Goal: Information Seeking & Learning: Check status

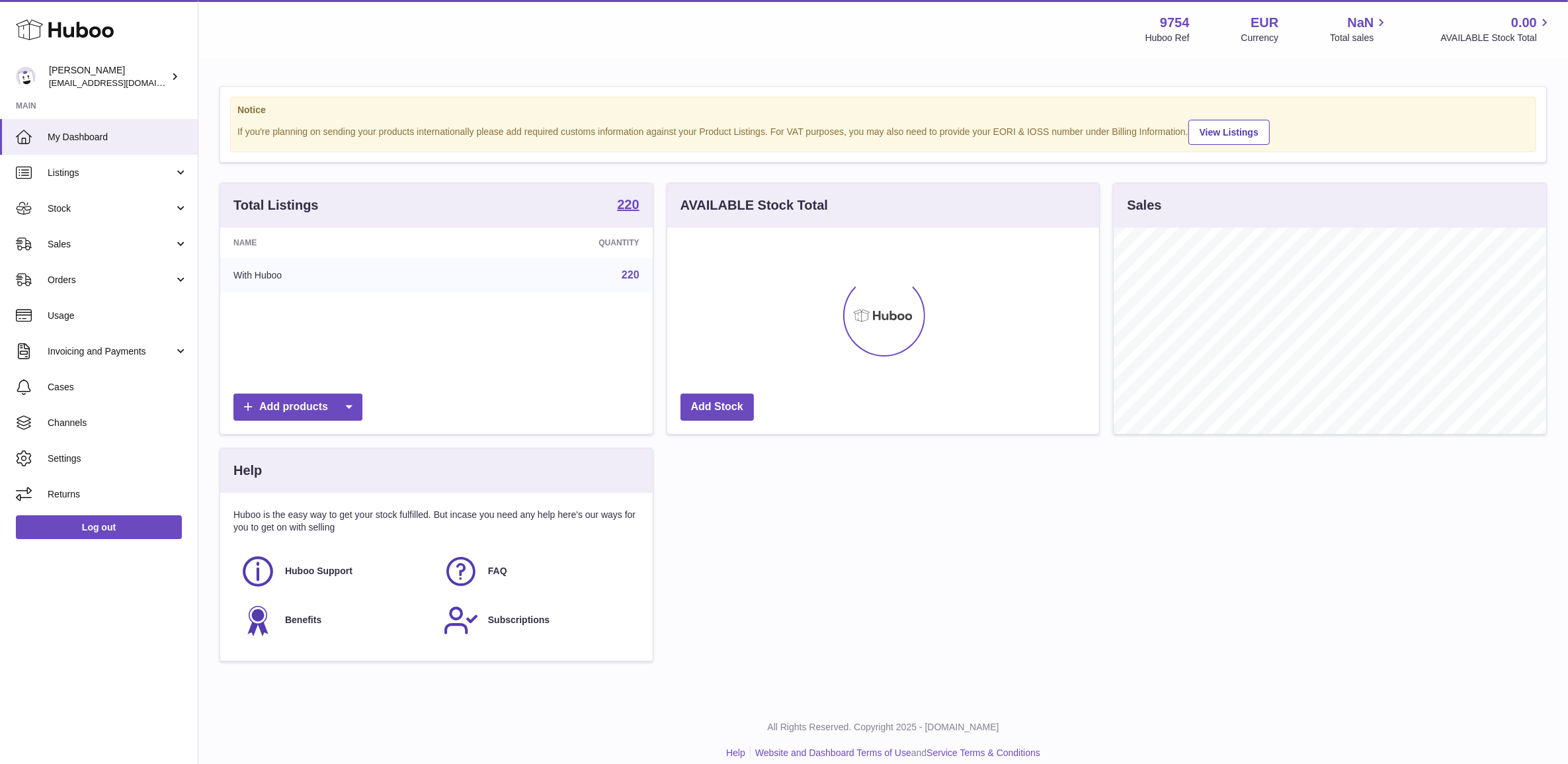
scroll to position [205, 431]
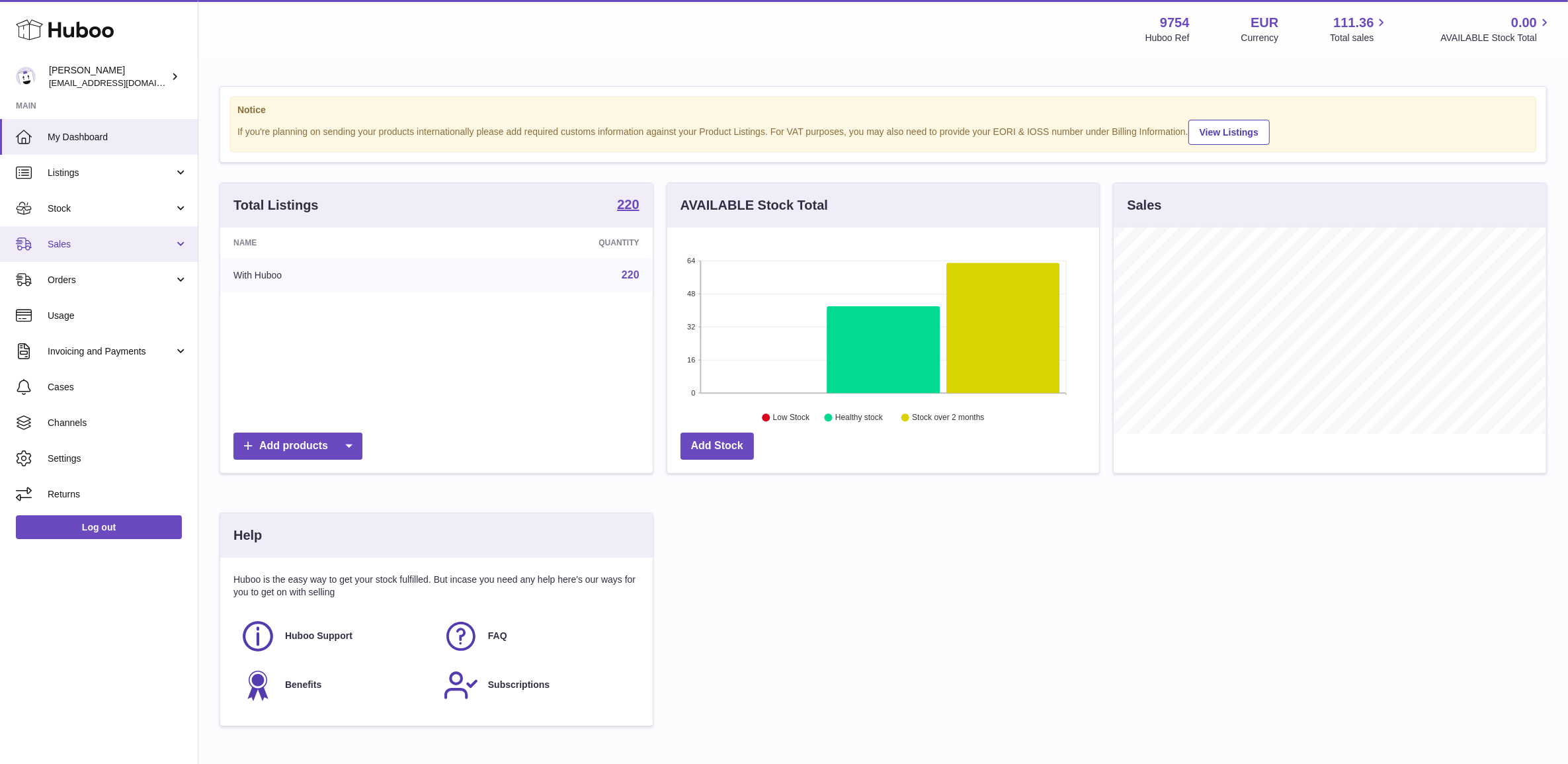
click at [35, 242] on link "Sales" at bounding box center [99, 243] width 197 height 36
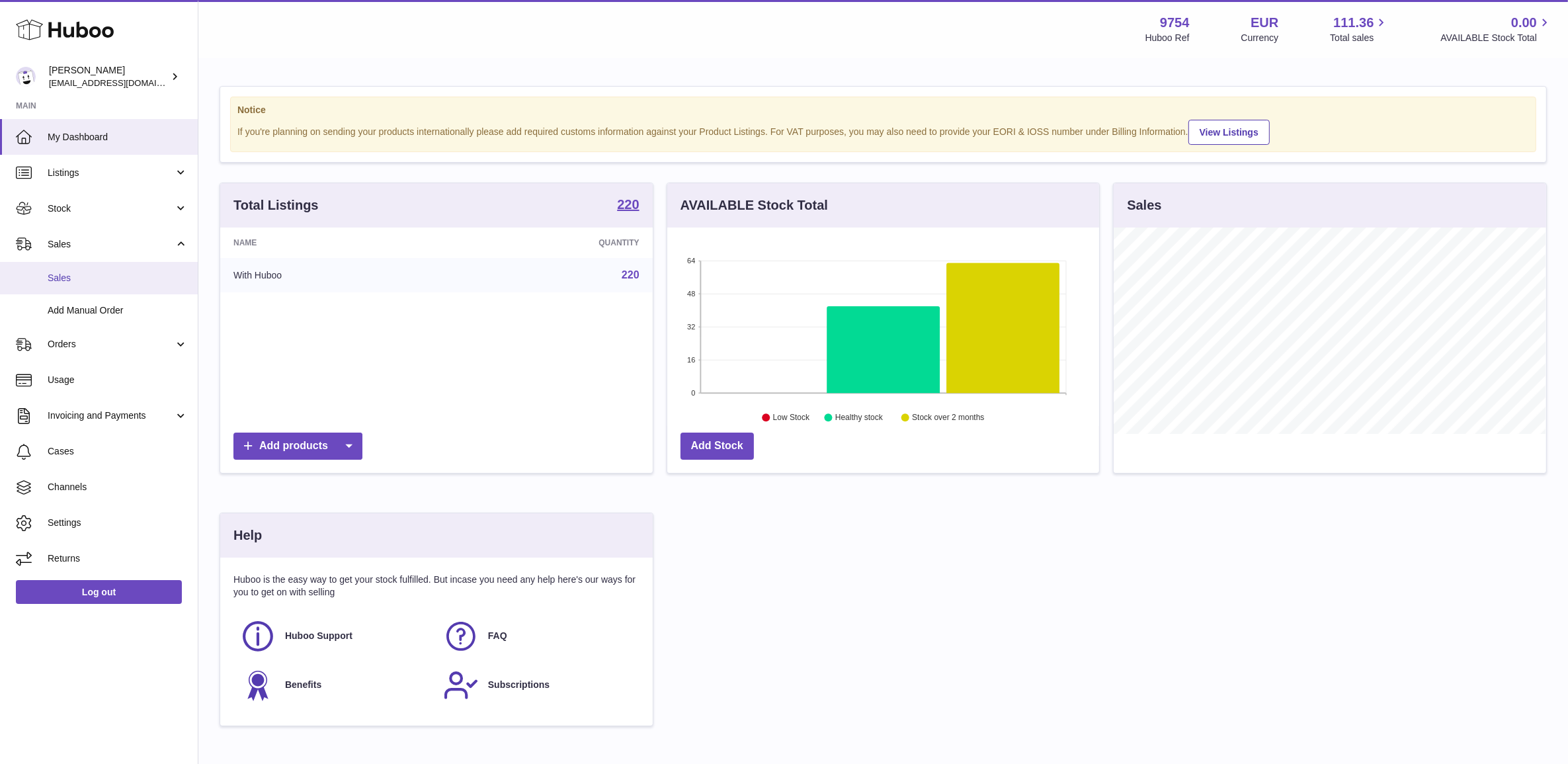
click at [73, 281] on span "Sales" at bounding box center [117, 278] width 140 height 13
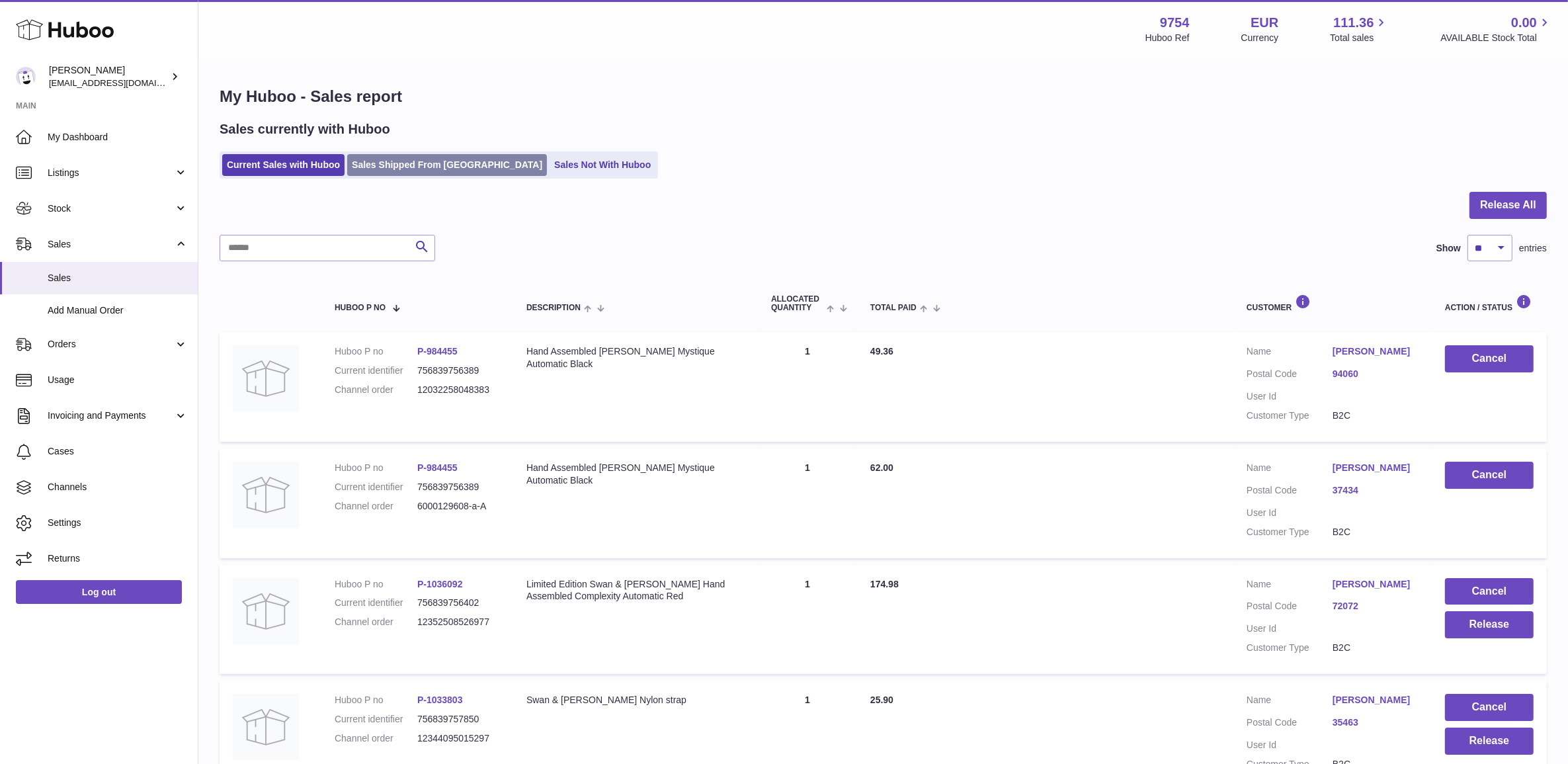
click at [388, 169] on link "Sales Shipped From Huboo" at bounding box center [446, 165] width 200 height 22
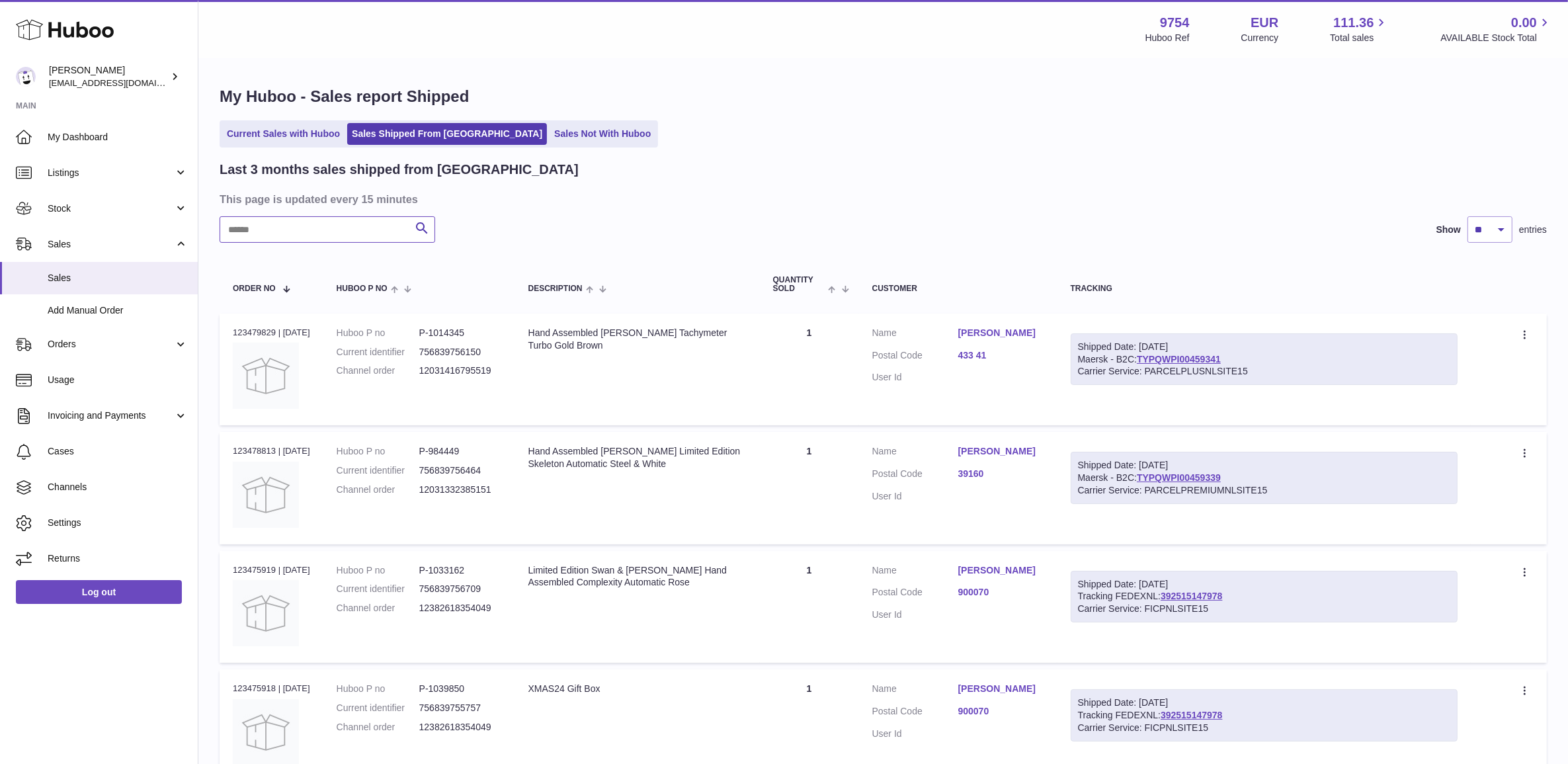
click at [322, 232] on input "text" at bounding box center [327, 229] width 216 height 26
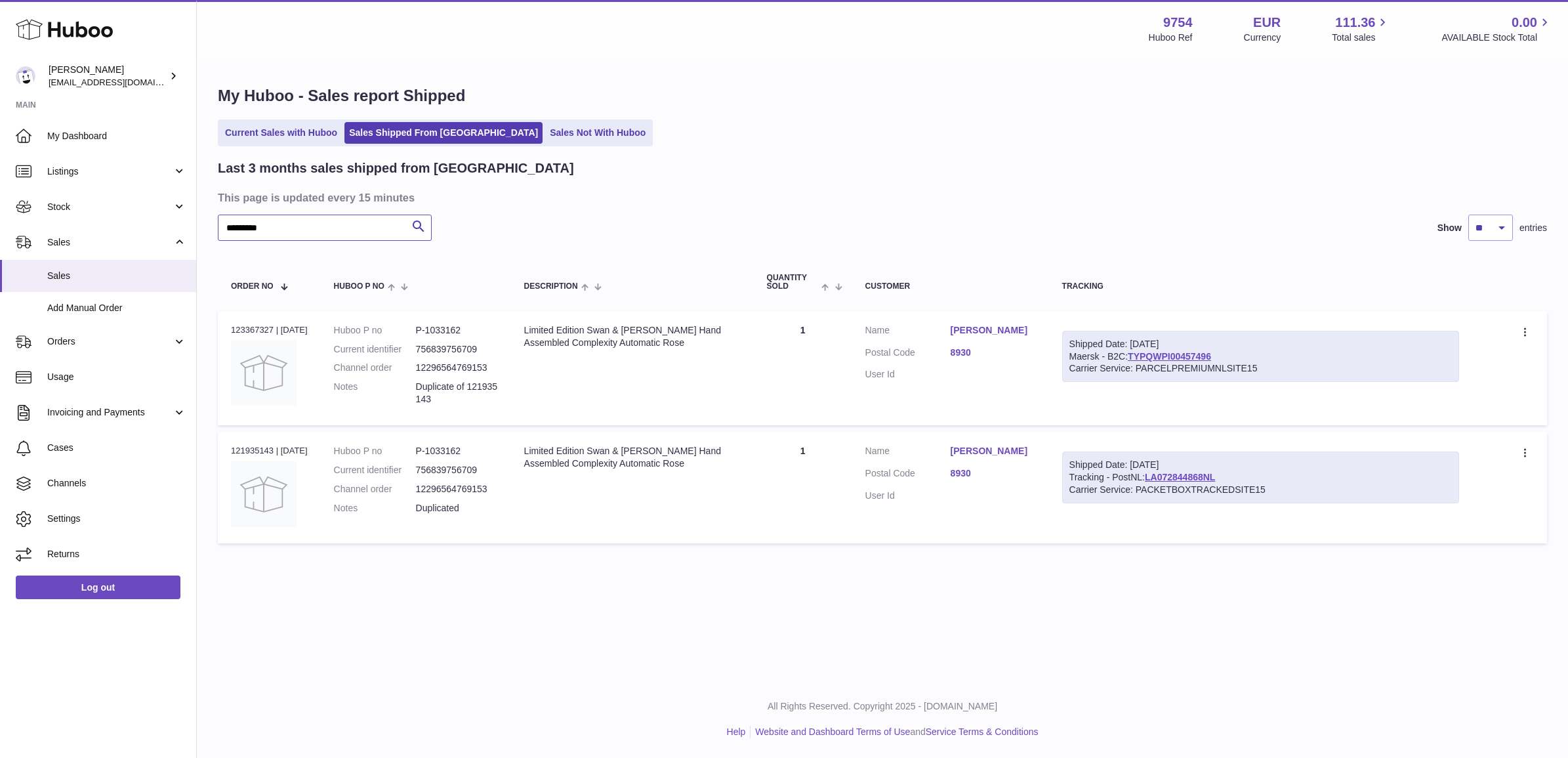
type input "*********"
click at [448, 453] on dd "P-1033162" at bounding box center [457, 451] width 82 height 13
copy dd "1033162"
click at [457, 510] on p "Duplicated" at bounding box center [457, 508] width 82 height 13
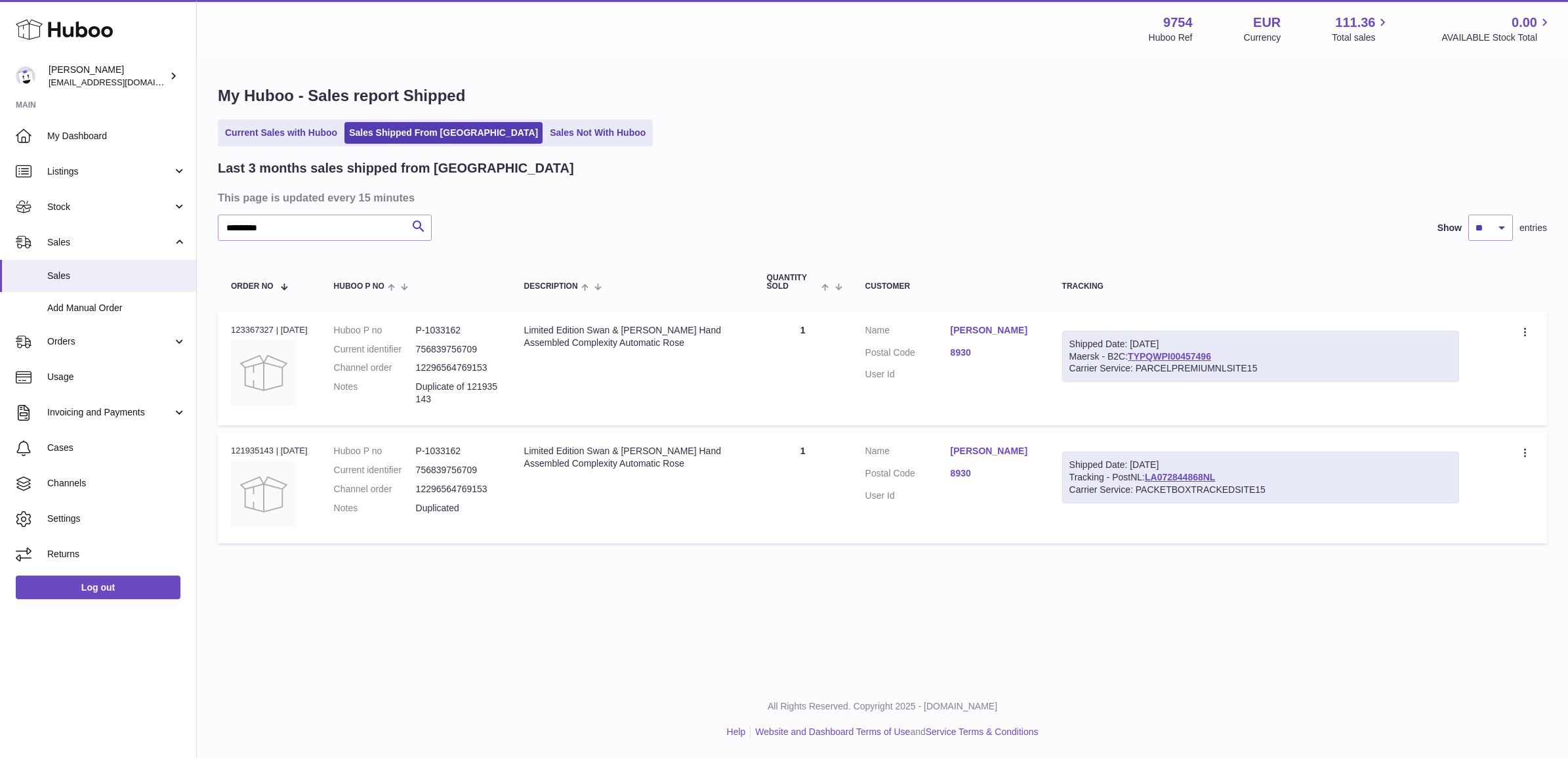
click at [457, 510] on p "Duplicated" at bounding box center [457, 508] width 82 height 13
drag, startPoint x: 457, startPoint y: 510, endPoint x: 412, endPoint y: 507, distance: 45.1
click at [412, 507] on dt "Notes" at bounding box center [375, 508] width 82 height 13
click at [446, 448] on dd "P-1033162" at bounding box center [457, 451] width 82 height 13
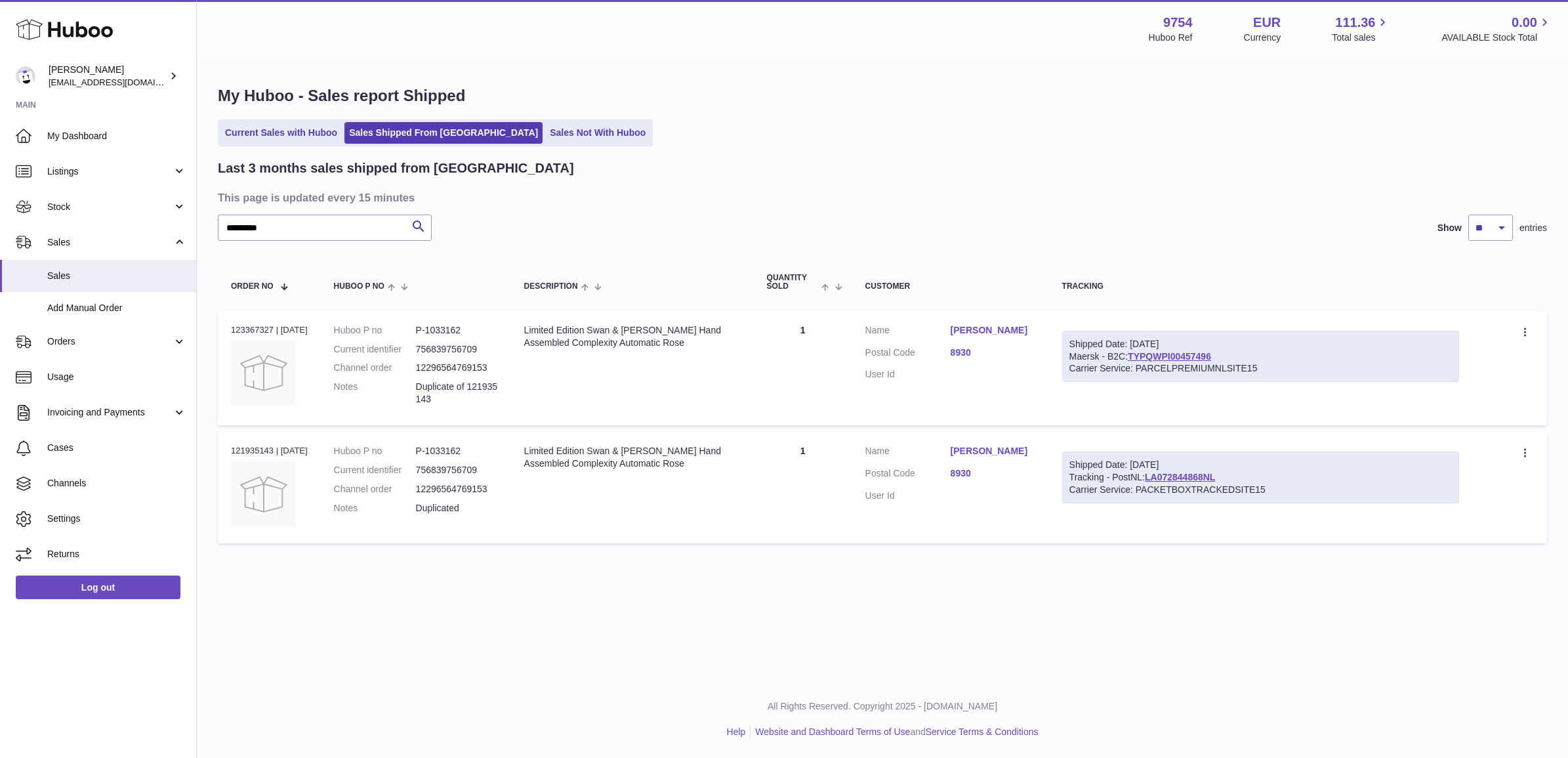
click at [257, 447] on div "Order no 121935143 | 29th Jul" at bounding box center [270, 450] width 77 height 12
copy div "121935143"
click at [238, 328] on div "Order no 123367327 | 29th Jul" at bounding box center [270, 329] width 77 height 12
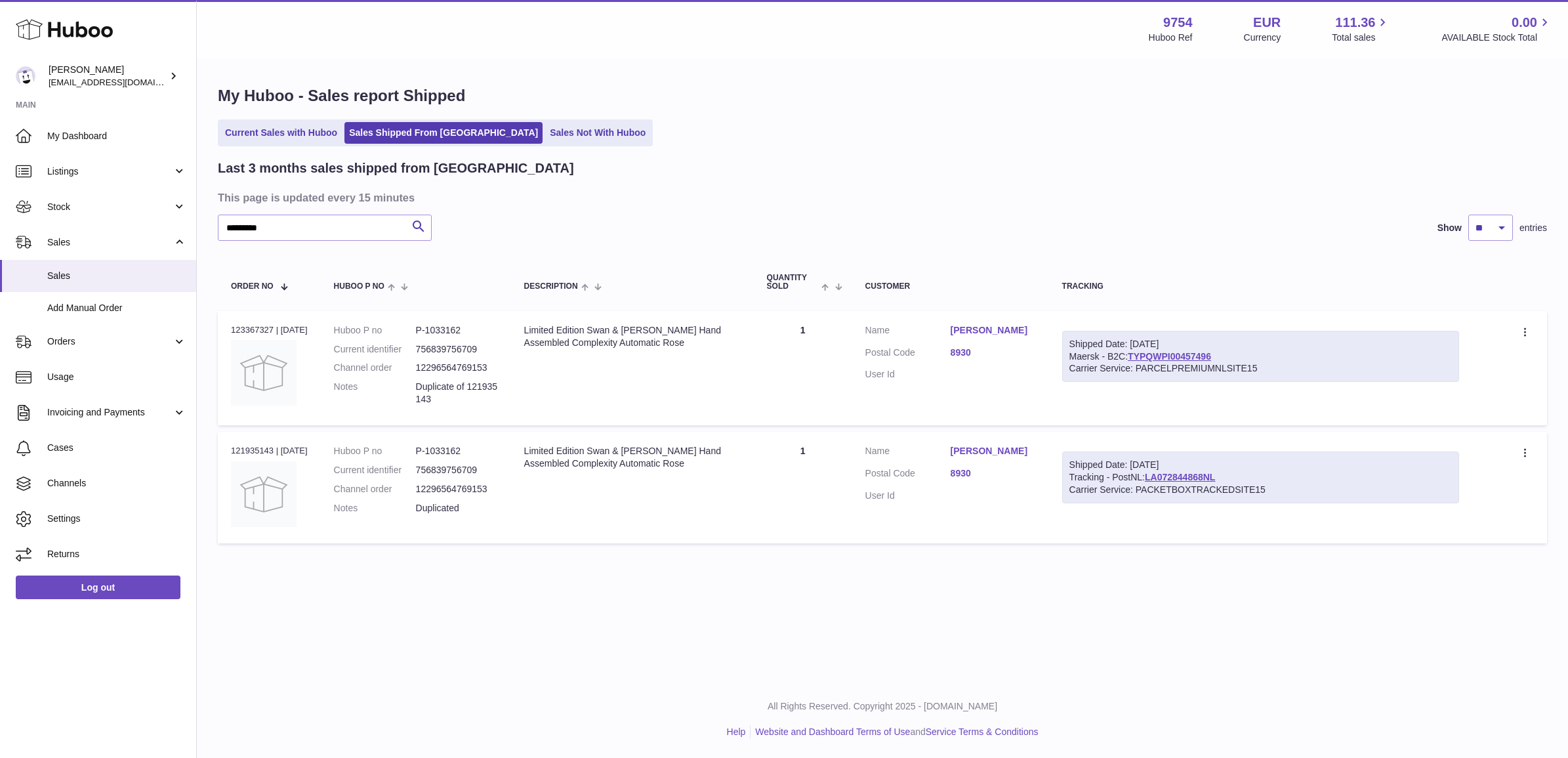
copy div "123367327"
click at [225, 446] on td "Order no 121935143 | 29th Jul" at bounding box center [269, 487] width 103 height 111
click at [234, 450] on div "Order no 121935143 | 29th Jul" at bounding box center [270, 450] width 77 height 12
copy div "121935143"
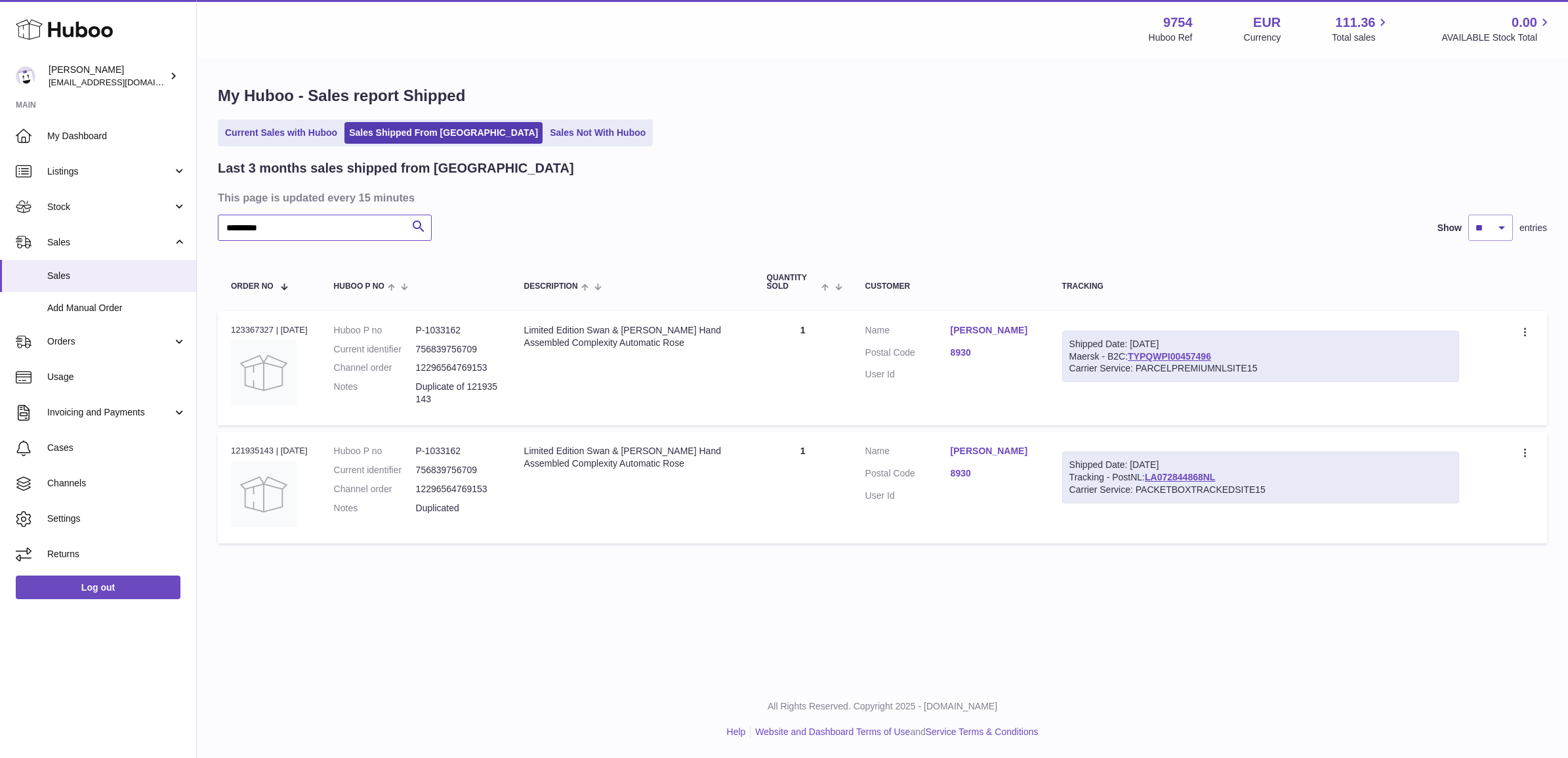
click at [294, 227] on input "*********" at bounding box center [325, 227] width 214 height 26
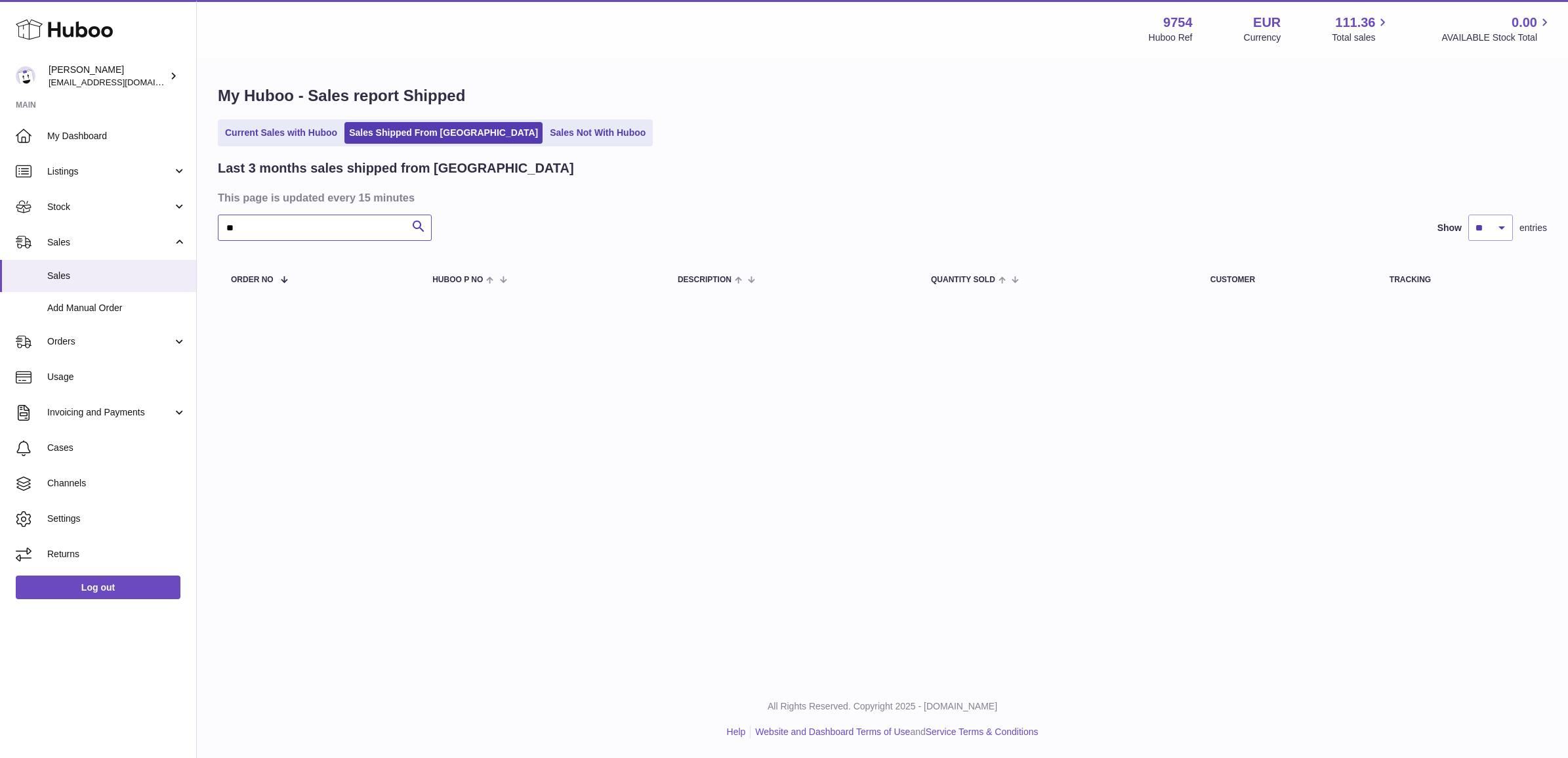
type input "*"
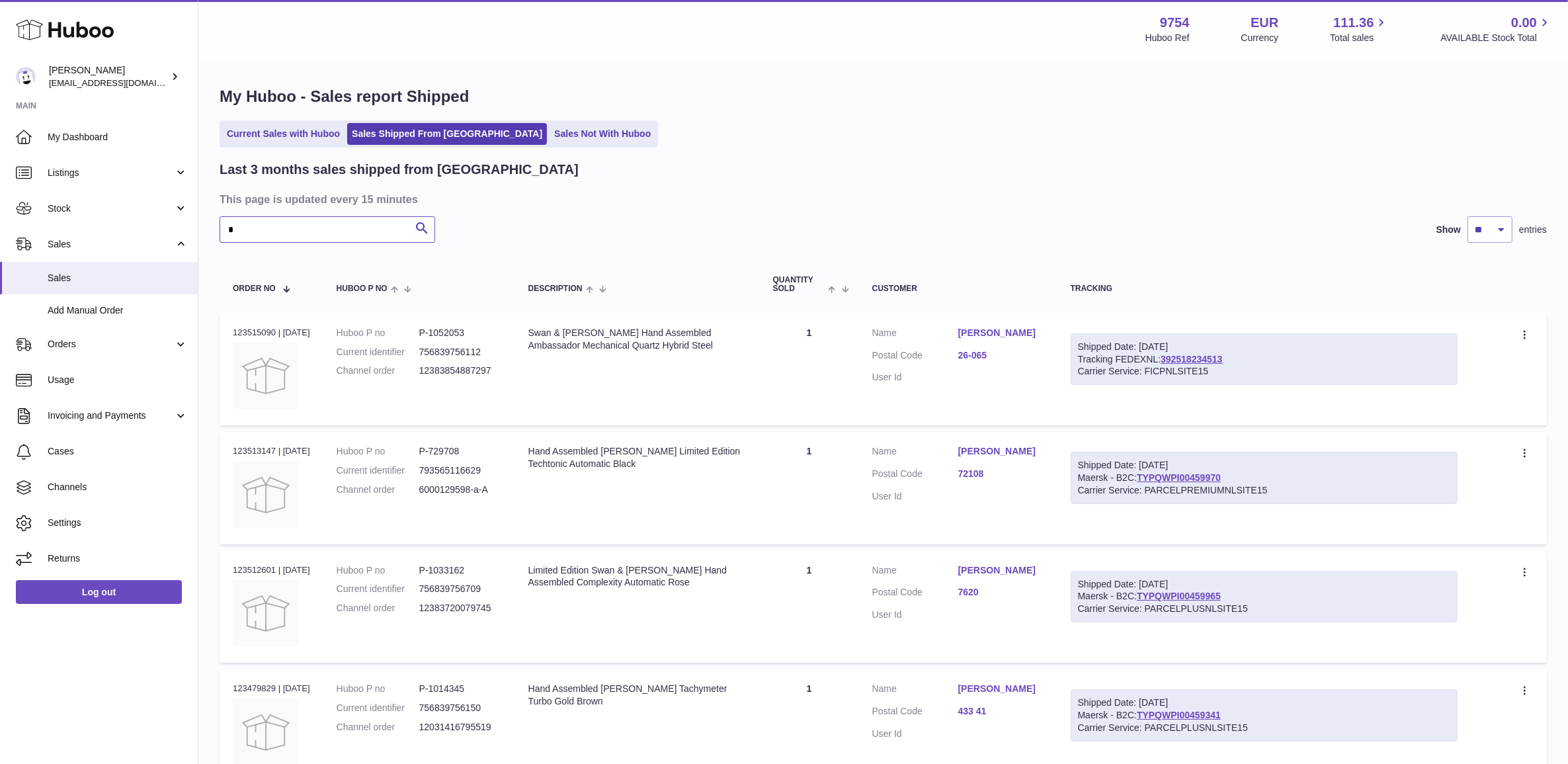
type input "**"
